Goal: Task Accomplishment & Management: Use online tool/utility

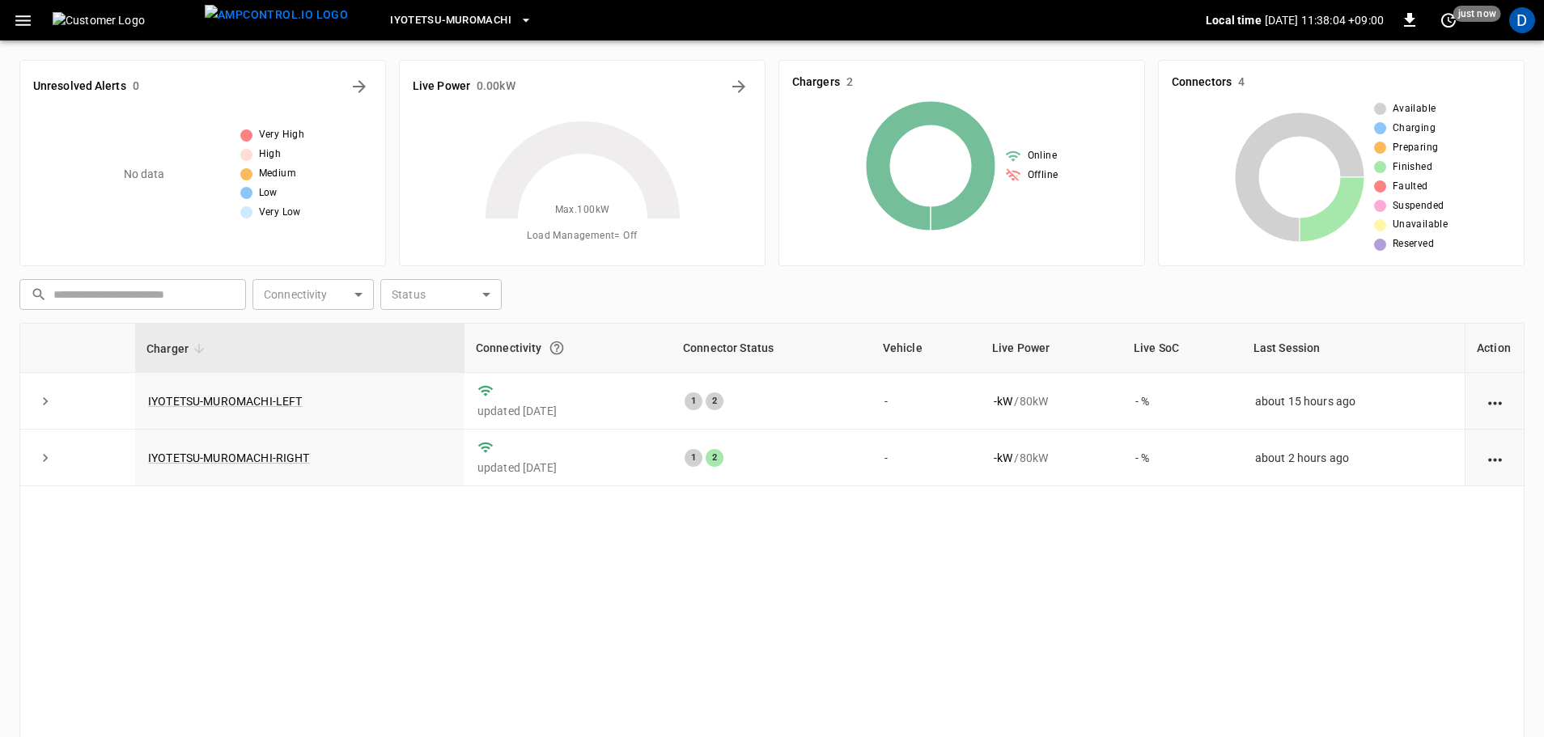
click at [27, 19] on icon "button" at bounding box center [23, 21] width 20 height 20
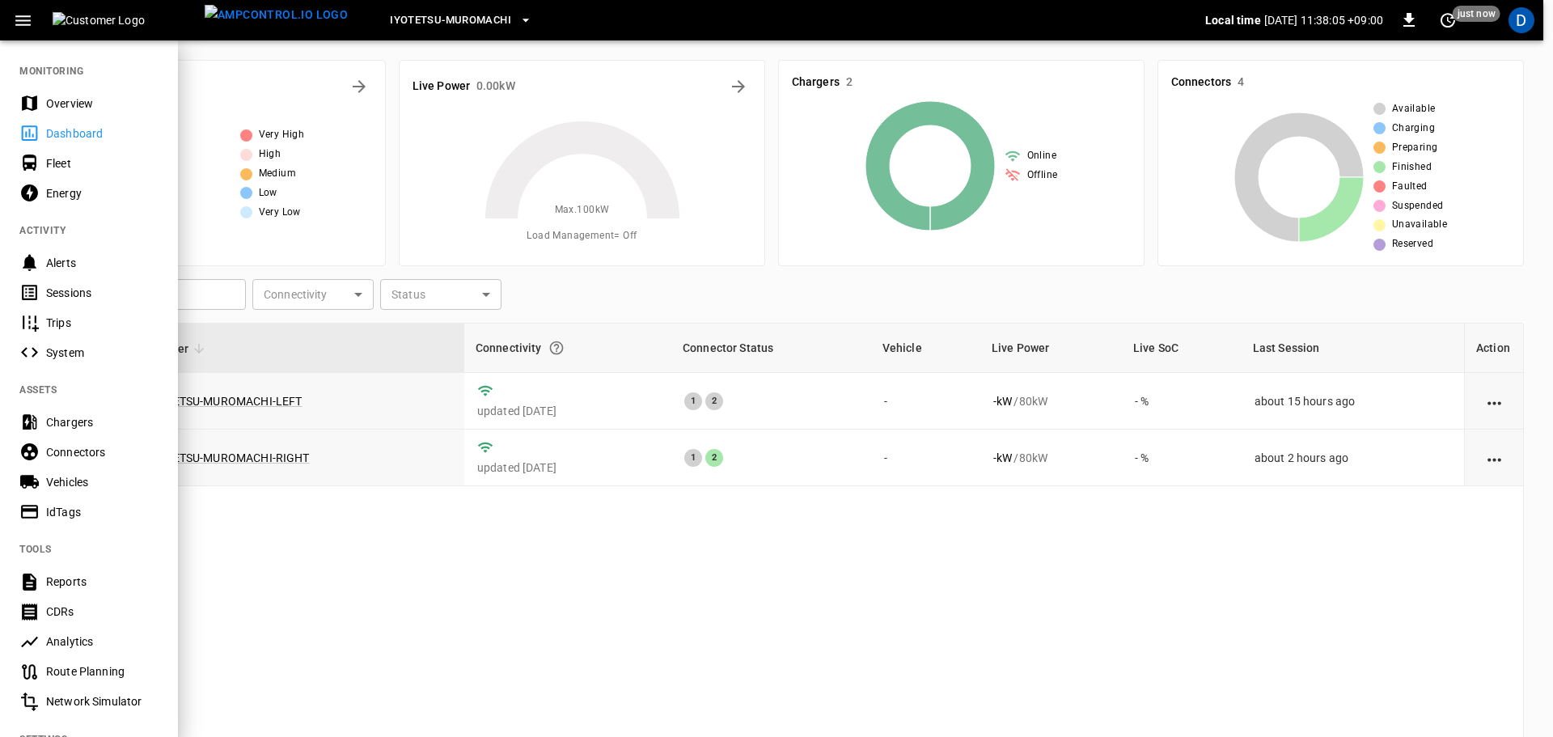
click at [73, 191] on div "Energy" at bounding box center [102, 193] width 112 height 16
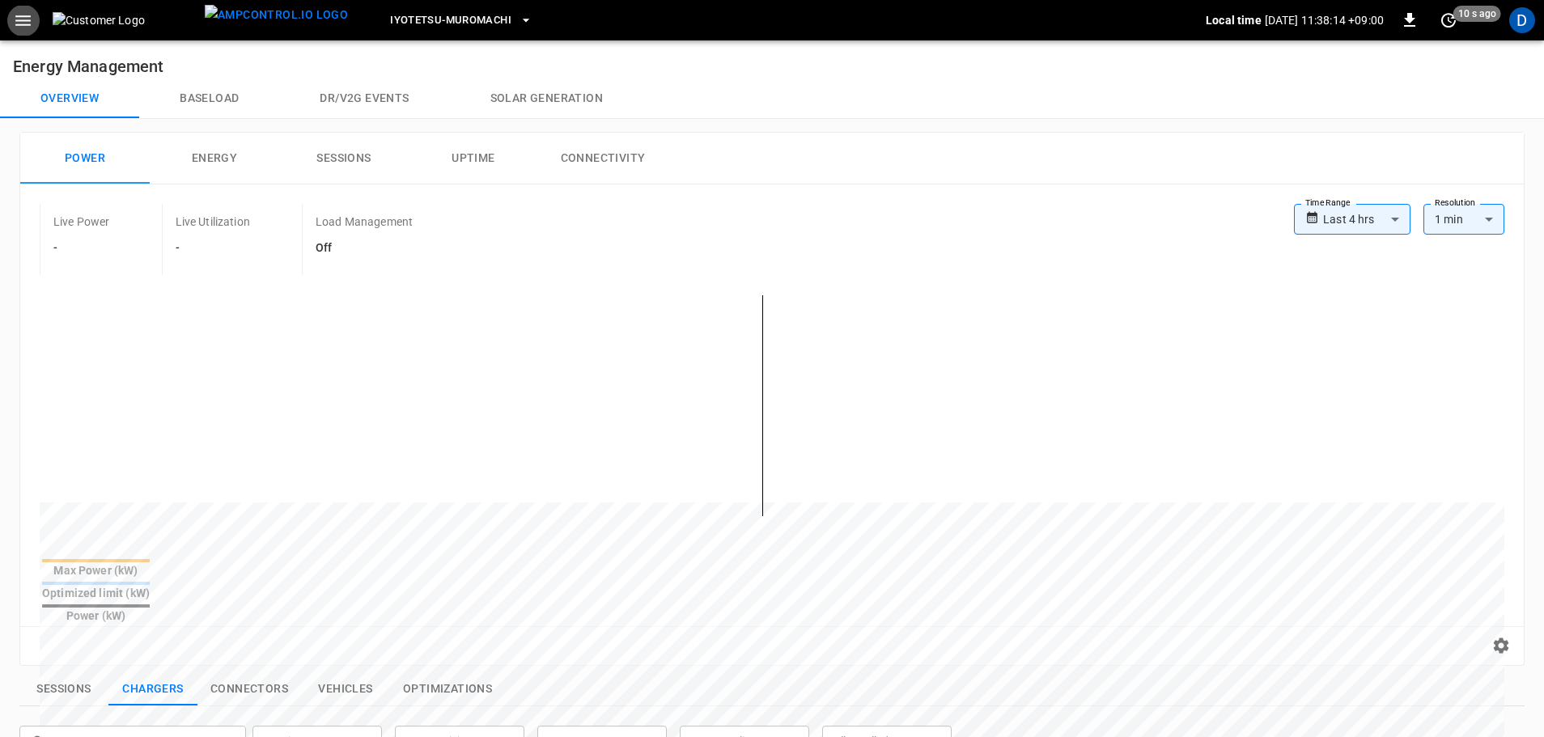
click at [218, 161] on button "Energy" at bounding box center [214, 159] width 129 height 52
